Goal: Information Seeking & Learning: Understand process/instructions

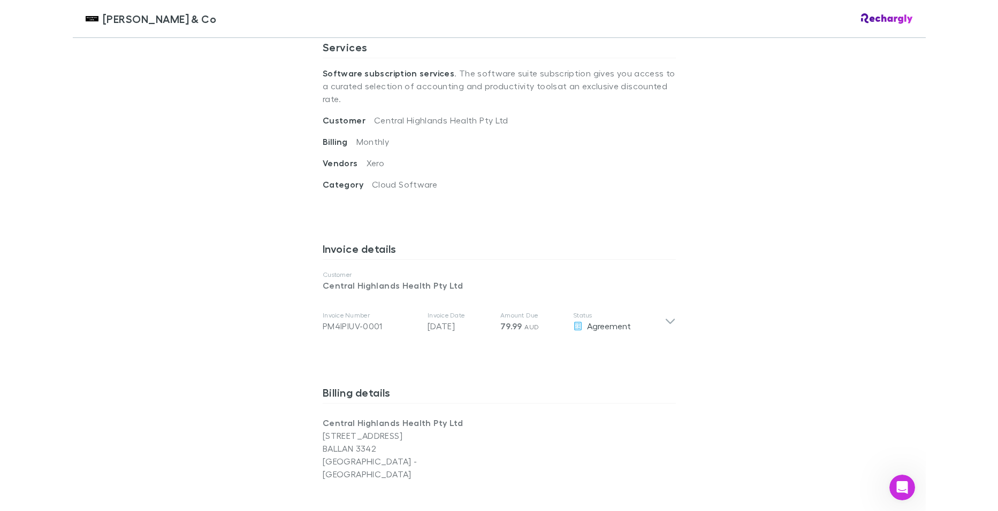
scroll to position [481, 0]
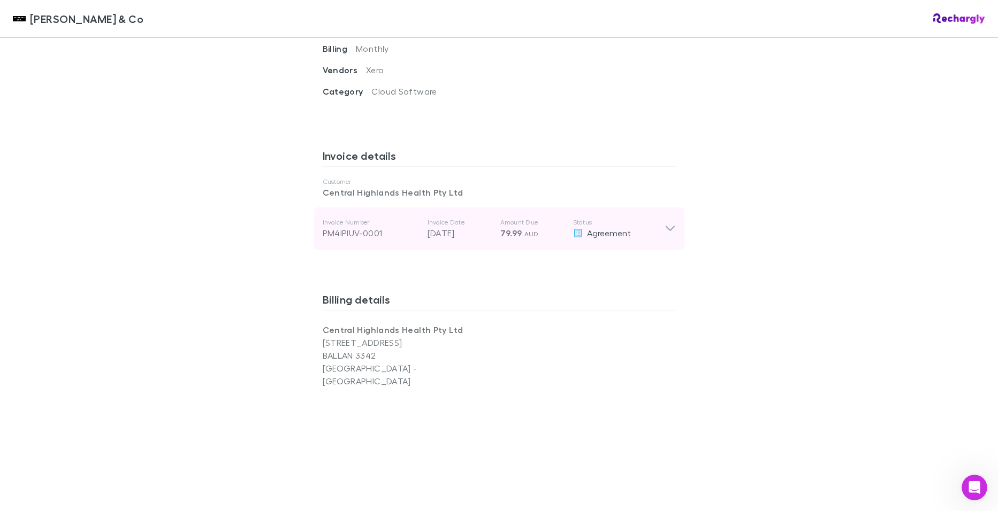
click at [665, 223] on icon at bounding box center [669, 229] width 11 height 13
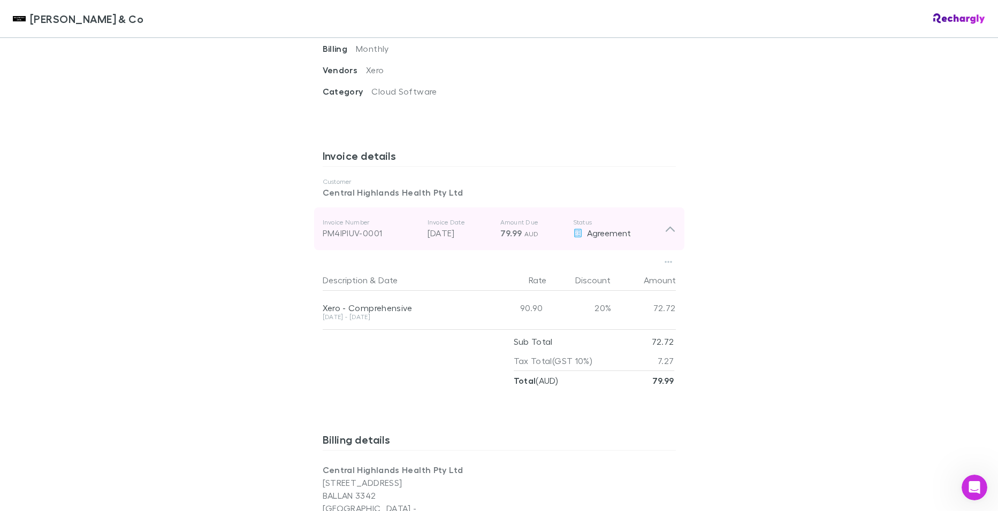
click at [665, 223] on icon at bounding box center [669, 229] width 11 height 13
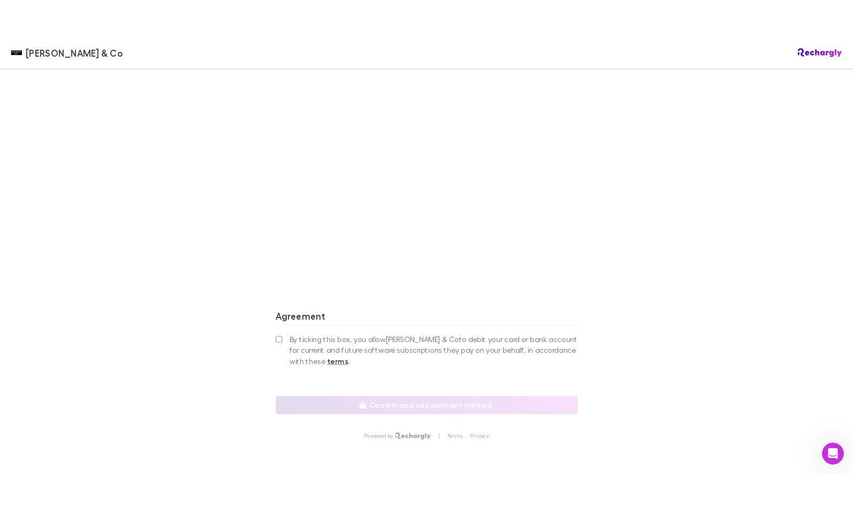
scroll to position [871, 0]
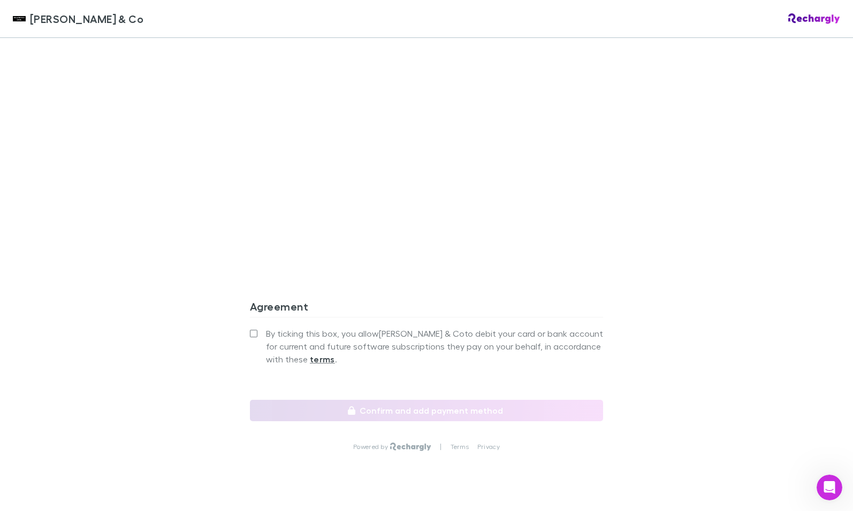
click at [664, 139] on div "[PERSON_NAME] & Co [PERSON_NAME] & Co Software subscriptions agreement [PERSON_…" at bounding box center [426, 255] width 853 height 511
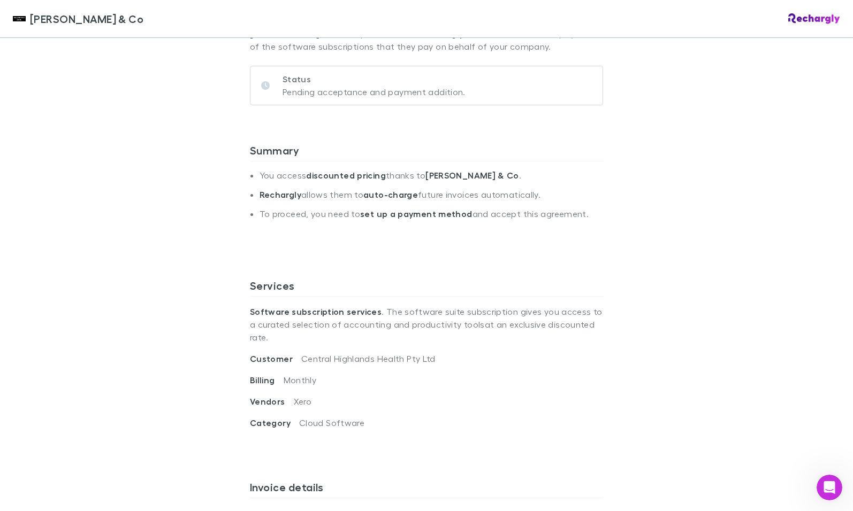
scroll to position [0, 0]
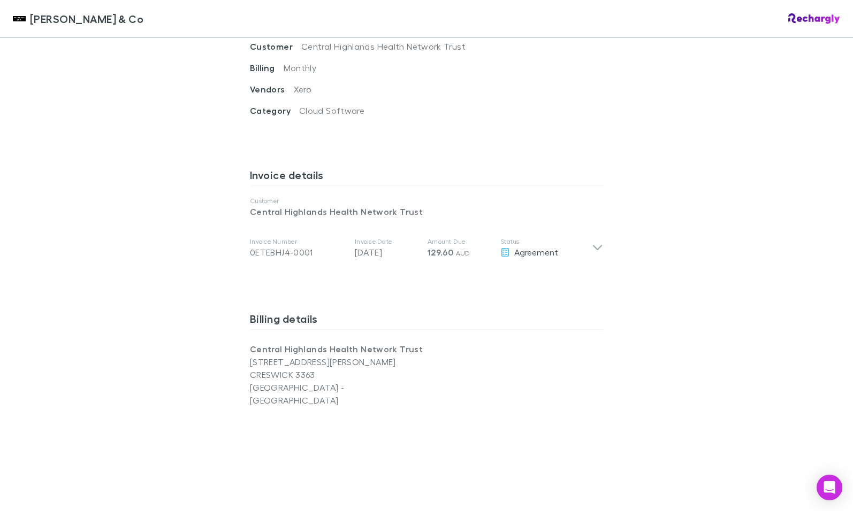
scroll to position [428, 0]
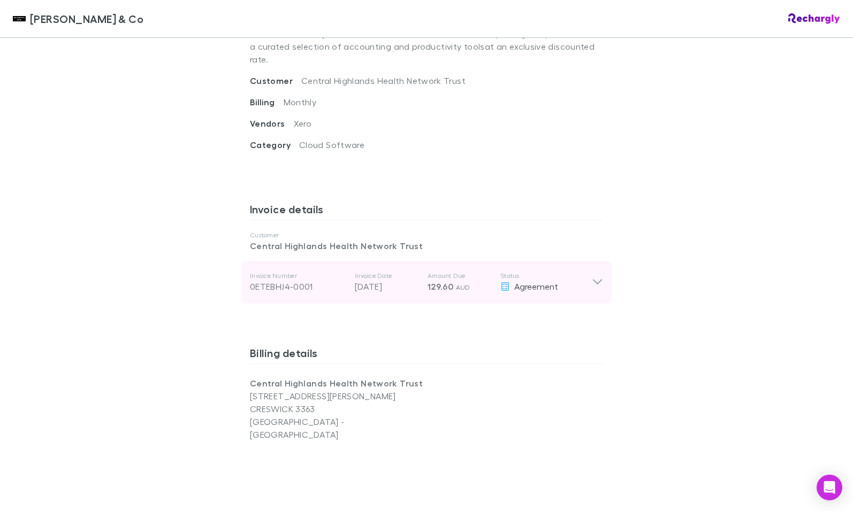
click at [592, 276] on icon at bounding box center [597, 282] width 11 height 13
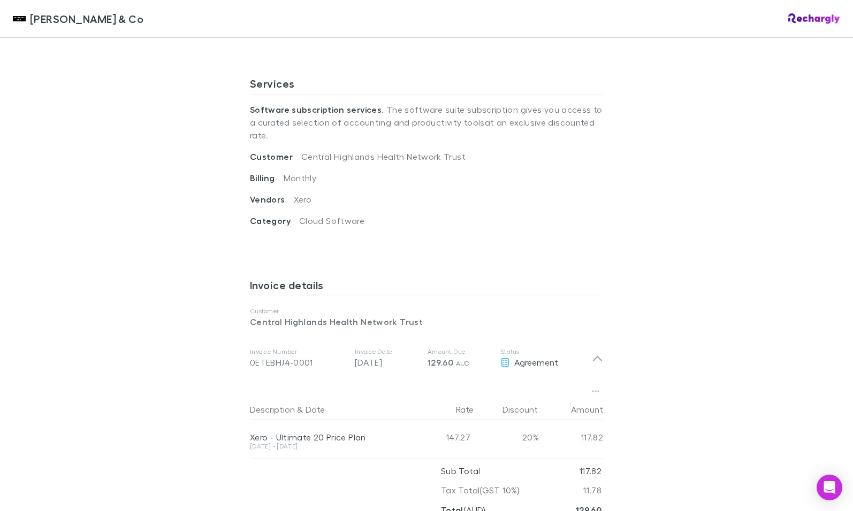
scroll to position [263, 0]
